Goal: Complete application form

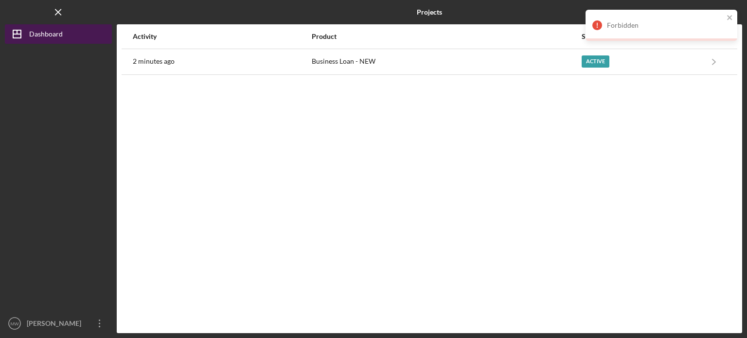
click at [52, 36] on div "Dashboard" at bounding box center [46, 35] width 34 height 22
click at [28, 34] on icon "Icon/Dashboard" at bounding box center [17, 34] width 24 height 24
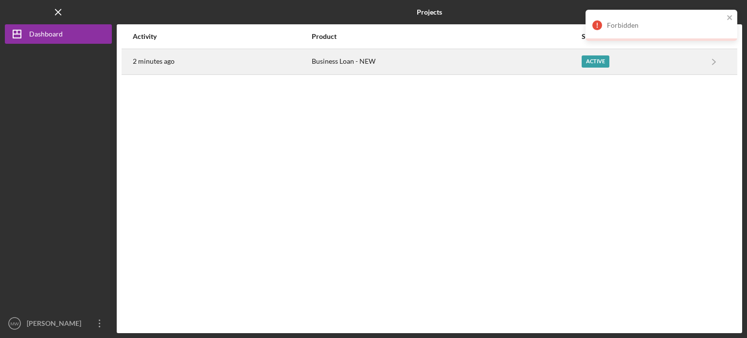
click at [359, 63] on div "Business Loan - NEW" at bounding box center [447, 62] width 270 height 24
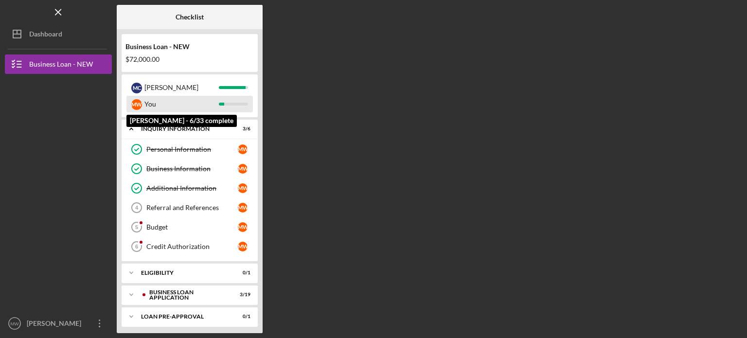
click at [217, 104] on div "You" at bounding box center [181, 104] width 74 height 17
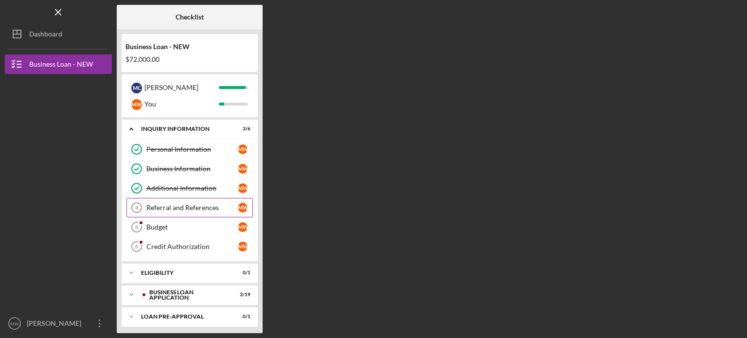
click at [193, 206] on div "Referral and References" at bounding box center [191, 208] width 91 height 8
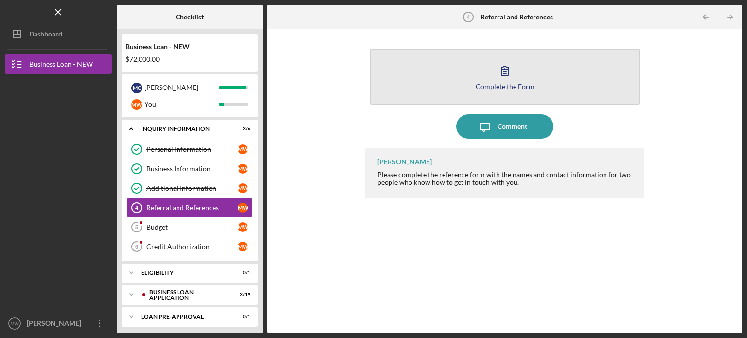
click at [511, 79] on icon "button" at bounding box center [505, 70] width 24 height 24
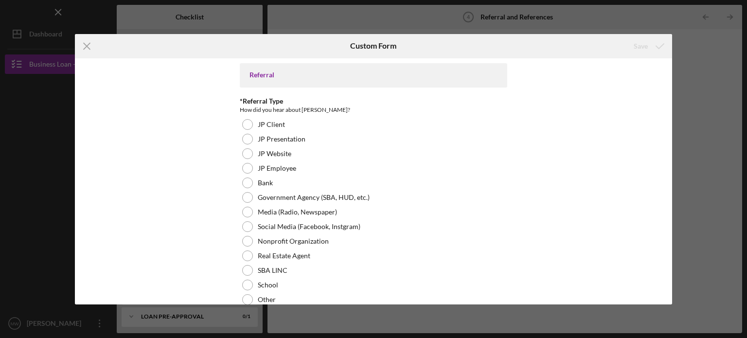
drag, startPoint x: 666, startPoint y: 136, endPoint x: 659, endPoint y: 156, distance: 21.4
click at [659, 156] on div "Referral *Referral Type How did you hear about [PERSON_NAME]? JP Client JP Pres…" at bounding box center [374, 181] width 598 height 246
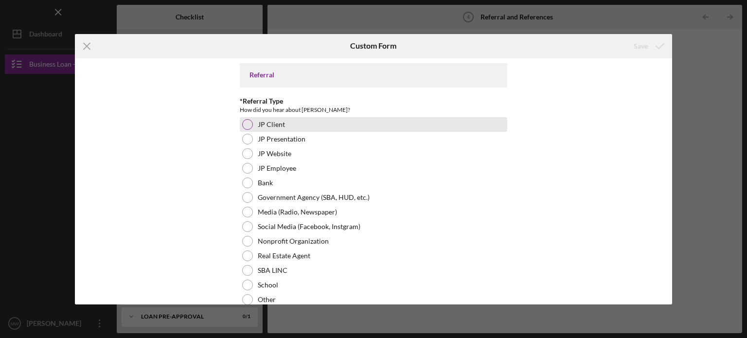
click at [245, 126] on div at bounding box center [247, 124] width 11 height 11
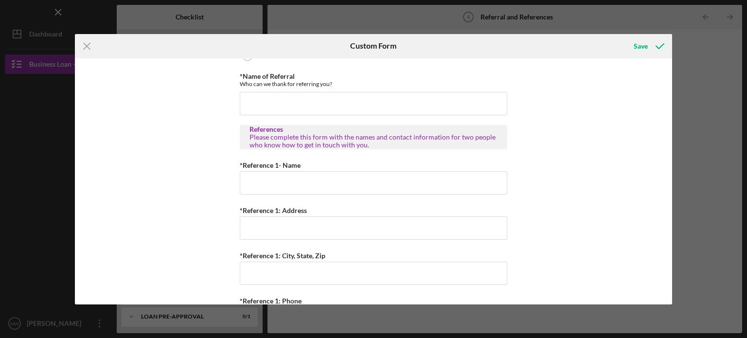
scroll to position [258, 0]
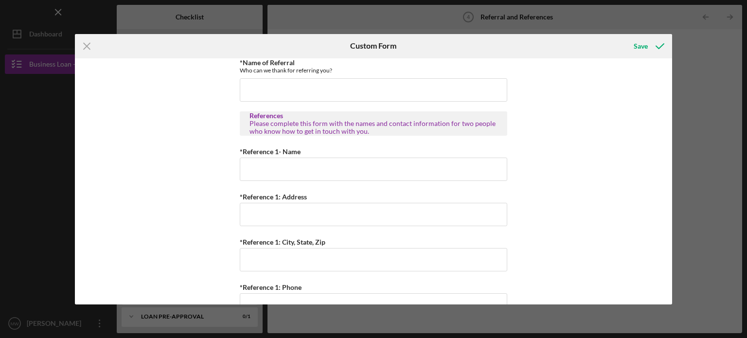
click at [661, 200] on div "Referral *Referral Type How did you hear about [PERSON_NAME]? JP Client JP Pres…" at bounding box center [374, 181] width 598 height 246
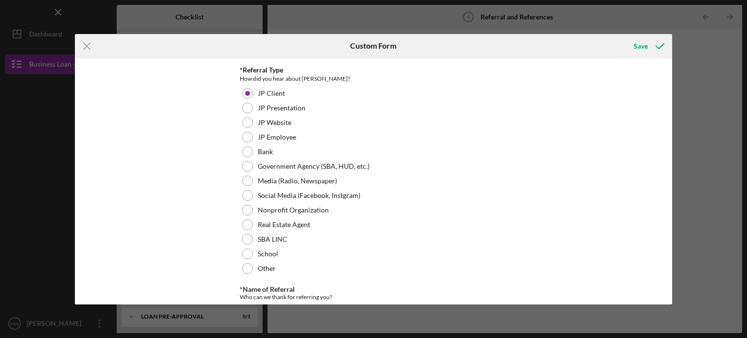
scroll to position [21, 0]
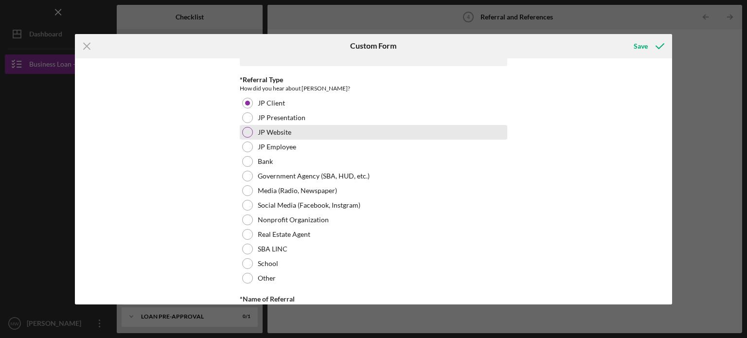
click at [247, 134] on div at bounding box center [247, 132] width 11 height 11
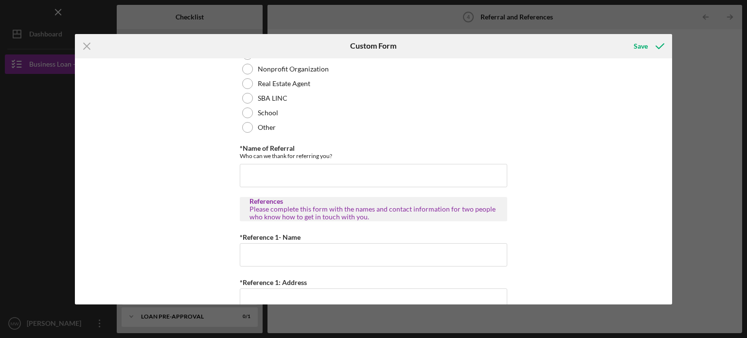
scroll to position [175, 0]
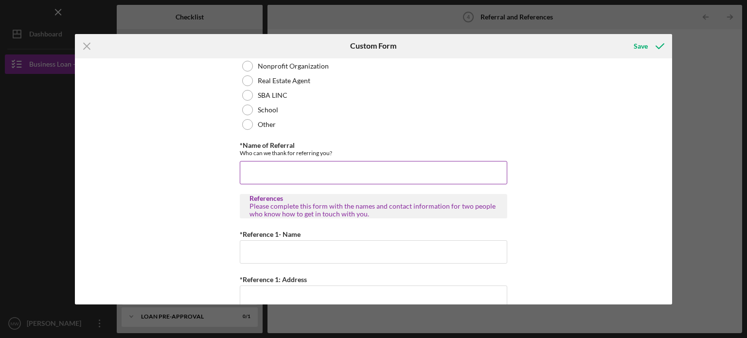
click at [324, 175] on input "*Name of Referral" at bounding box center [374, 172] width 268 height 23
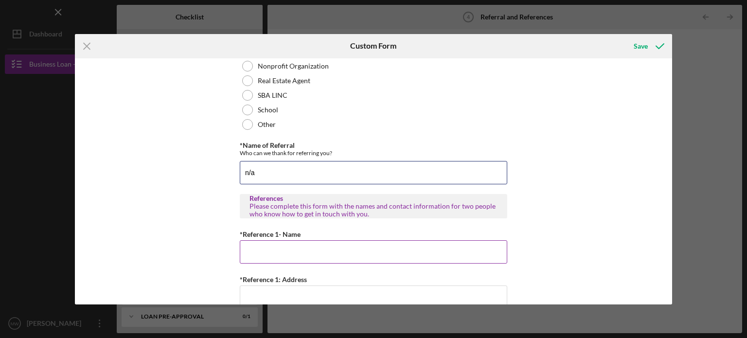
type input "n/a"
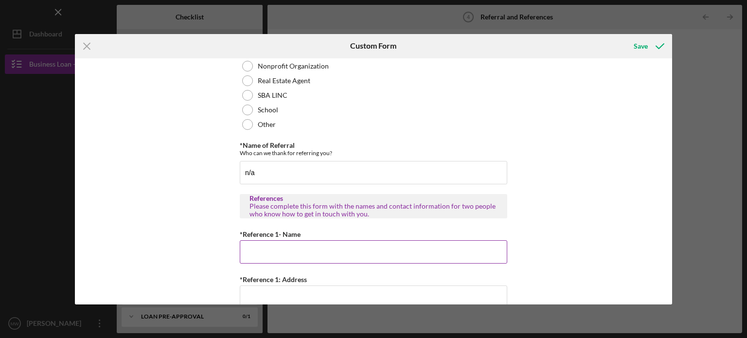
click at [279, 252] on input "*Reference 1- Name" at bounding box center [374, 251] width 268 height 23
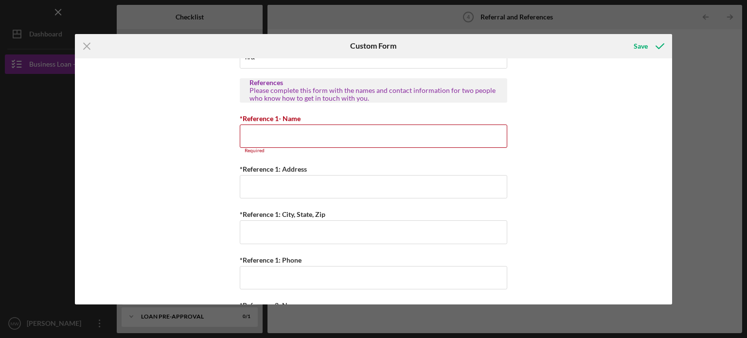
scroll to position [296, 0]
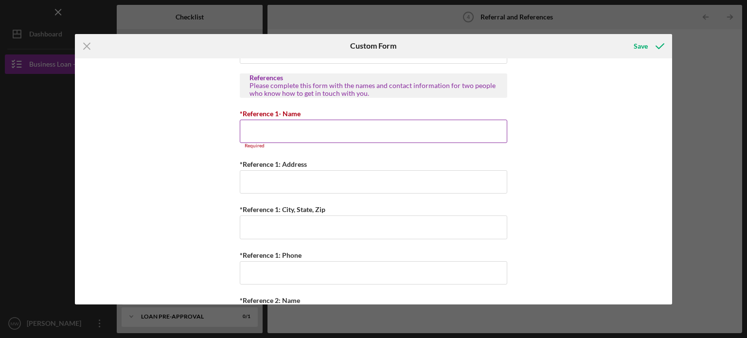
click at [266, 134] on input "*Reference 1- Name" at bounding box center [374, 131] width 268 height 23
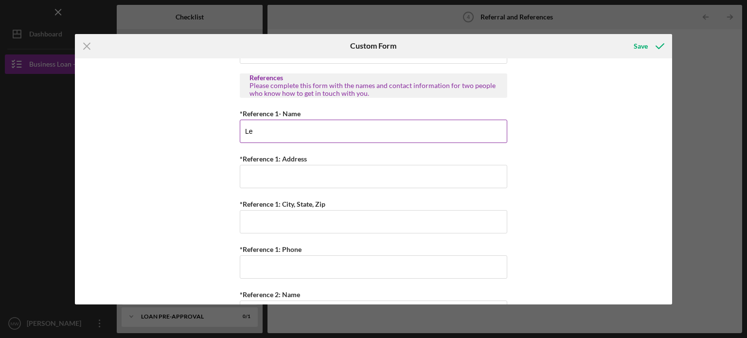
type input "L"
type input "J"
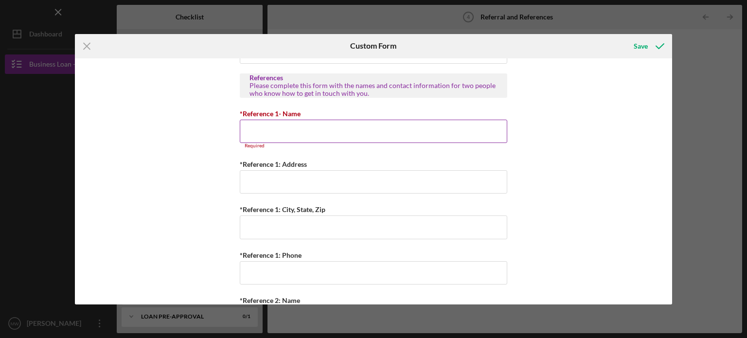
type input "H"
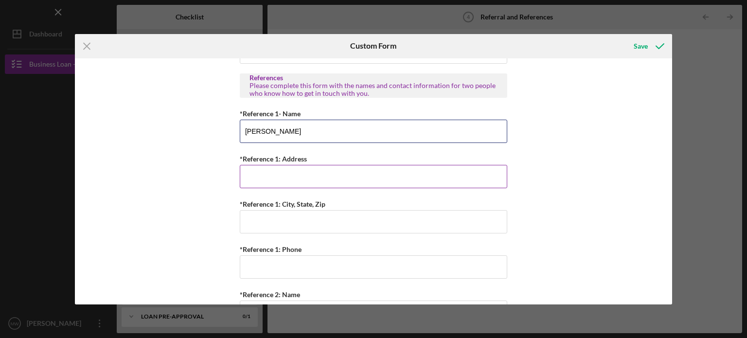
type input "[PERSON_NAME]"
click at [309, 178] on input "*Reference 1: Address" at bounding box center [374, 176] width 268 height 23
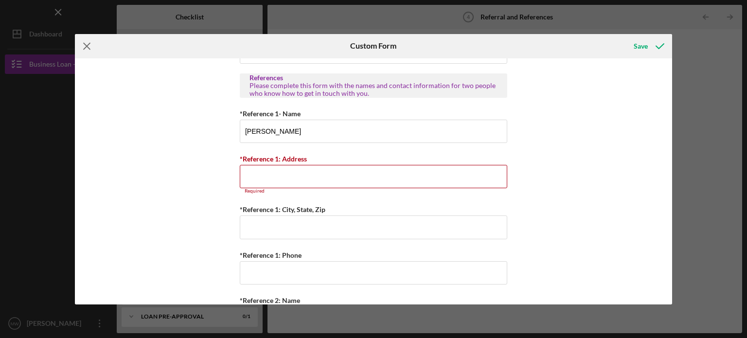
click at [91, 43] on icon "Icon/Menu Close" at bounding box center [87, 46] width 24 height 24
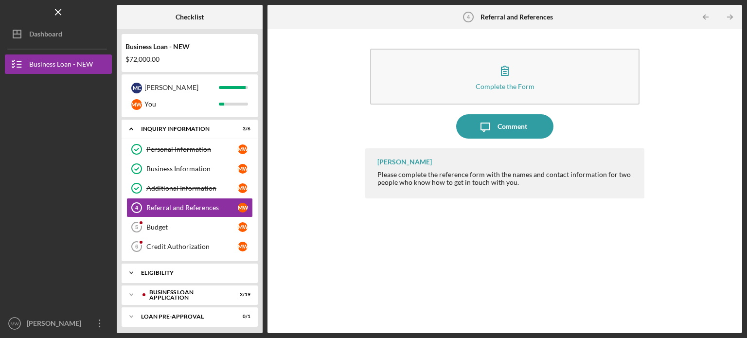
click at [166, 274] on div "Icon/Expander ELIGIBILITY 0 / 1" at bounding box center [190, 272] width 136 height 19
click at [166, 274] on div "Icon/Expander ELIGIBILITY 0 / 1" at bounding box center [190, 273] width 136 height 20
click at [179, 294] on div "BUSINESS LOAN APPLICATION" at bounding box center [197, 295] width 96 height 6
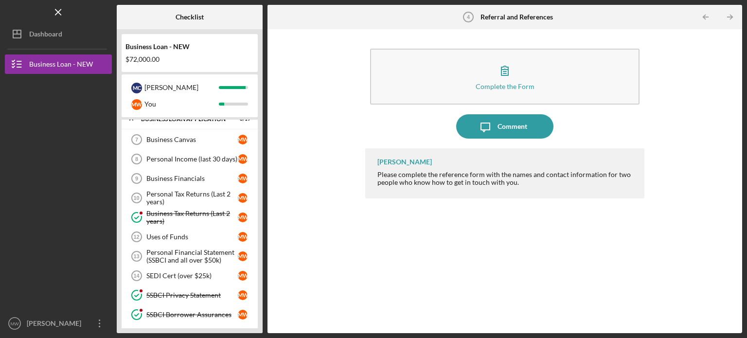
scroll to position [183, 0]
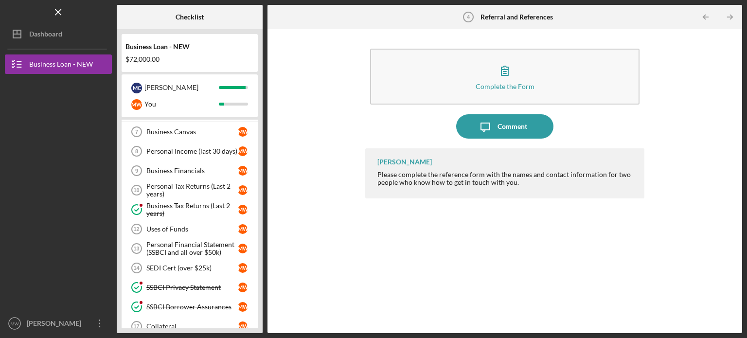
drag, startPoint x: 47, startPoint y: 256, endPoint x: 333, endPoint y: 116, distance: 318.5
click at [333, 116] on div "Complete the Form Form Icon/Message Comment [PERSON_NAME] Please complete the r…" at bounding box center [504, 181] width 465 height 294
